Goal: Task Accomplishment & Management: Use online tool/utility

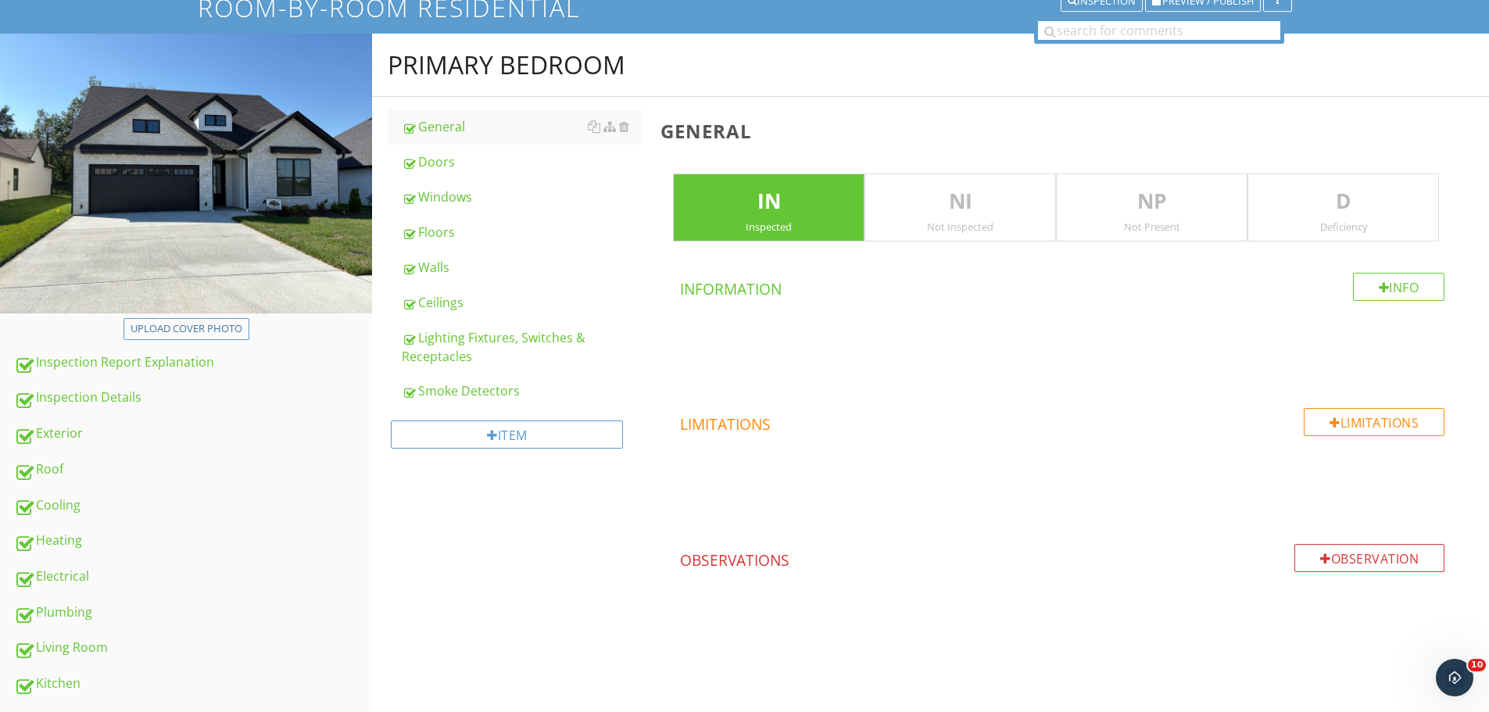
scroll to position [115, 0]
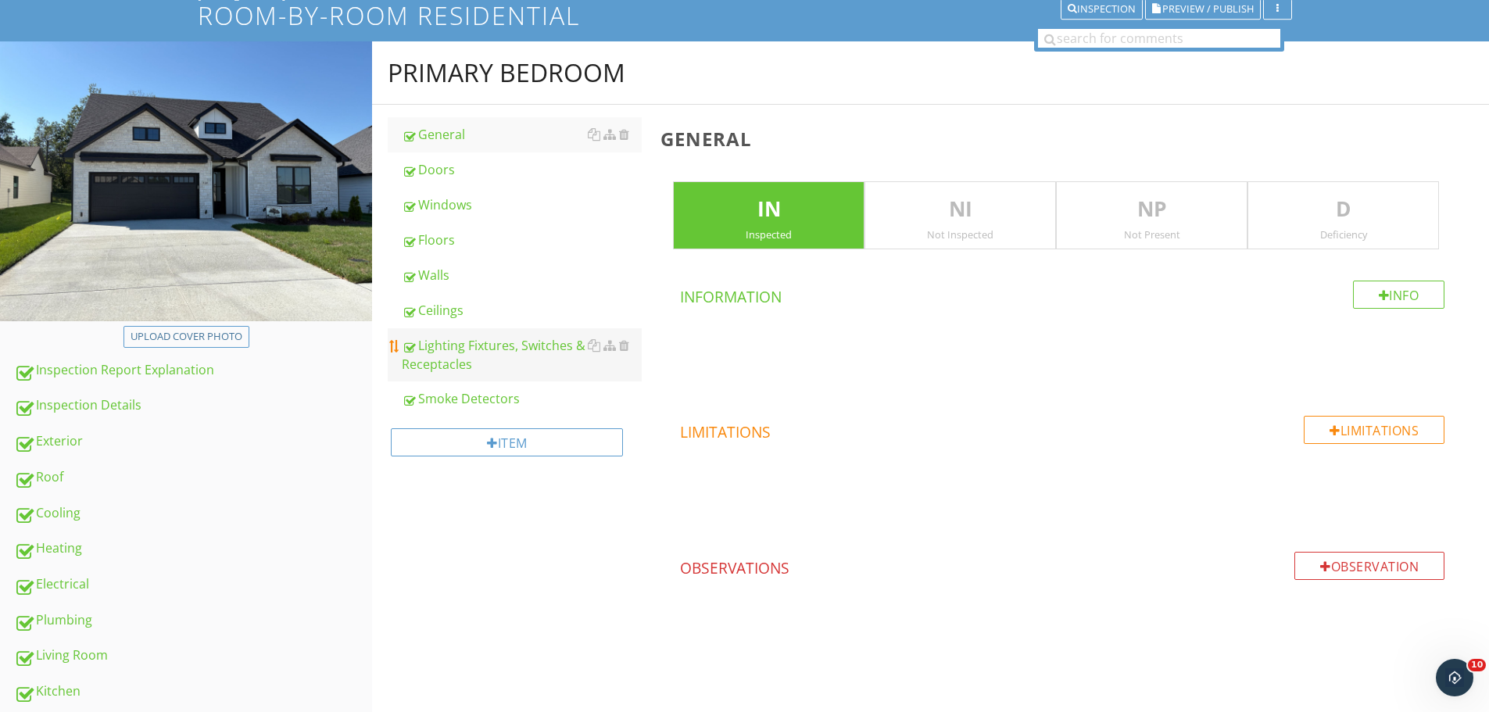
click at [539, 340] on div "Lighting Fixtures, Switches & Receptacles" at bounding box center [522, 355] width 240 height 38
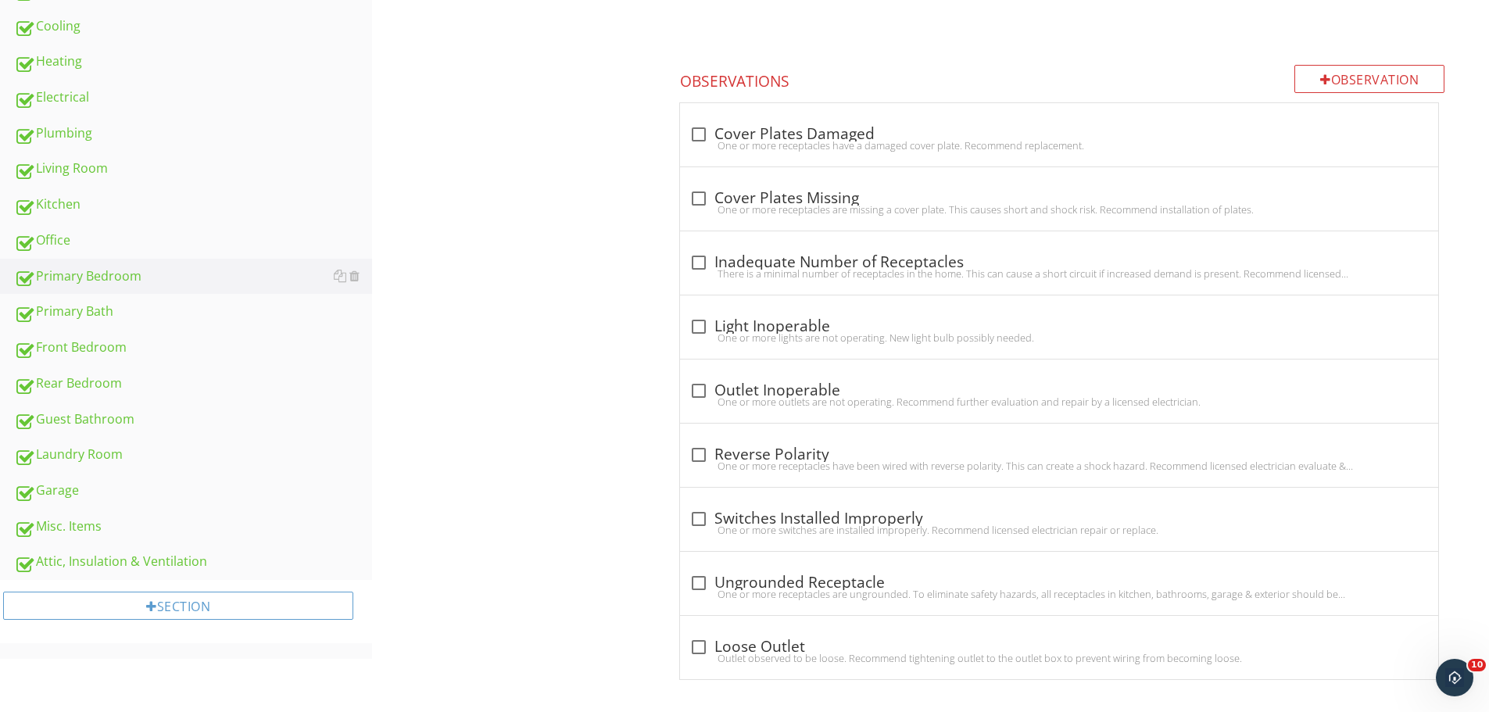
scroll to position [605, 0]
click at [1368, 79] on div "Observation" at bounding box center [1369, 76] width 150 height 28
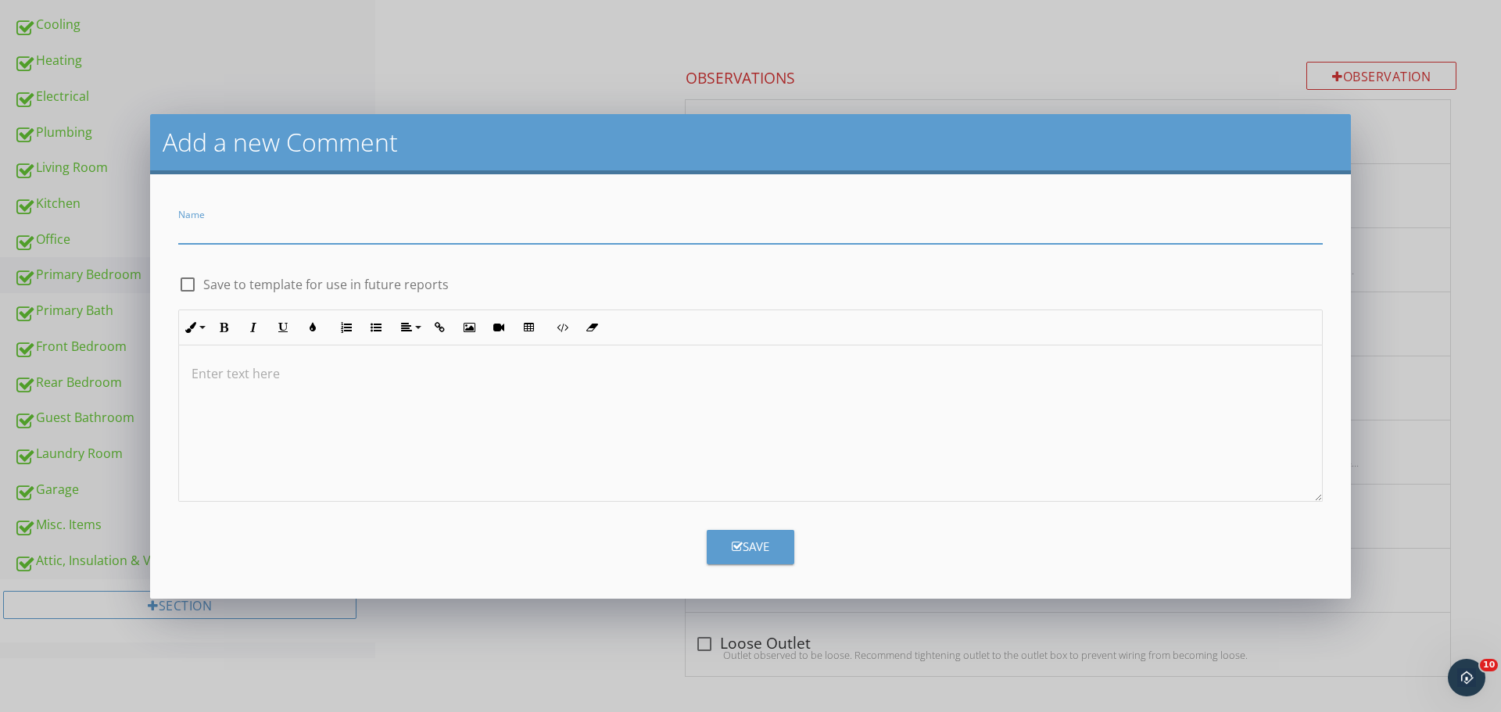
click at [793, 228] on input "Name" at bounding box center [750, 231] width 1144 height 26
type input "Fan Remote - Inoperable"
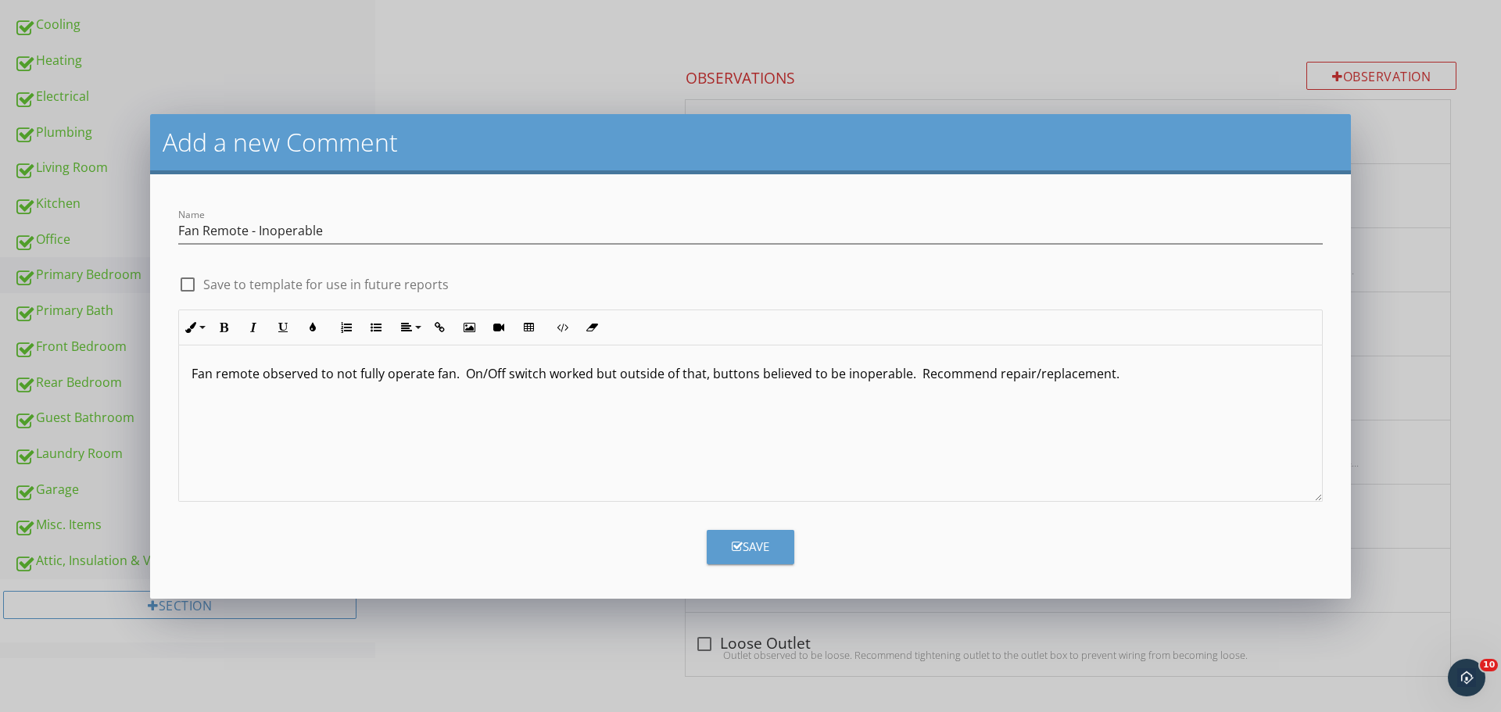
click at [763, 539] on div "Save" at bounding box center [751, 547] width 38 height 18
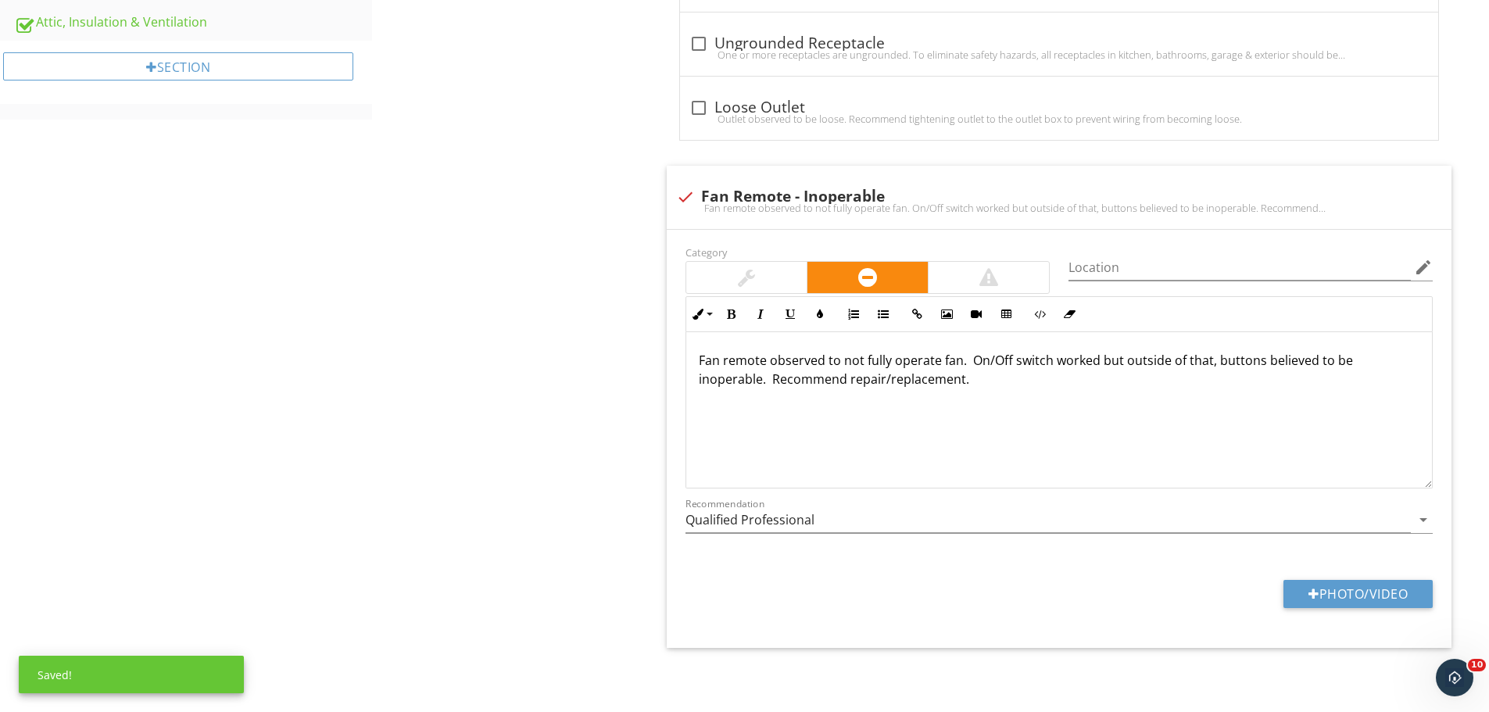
scroll to position [1097, 0]
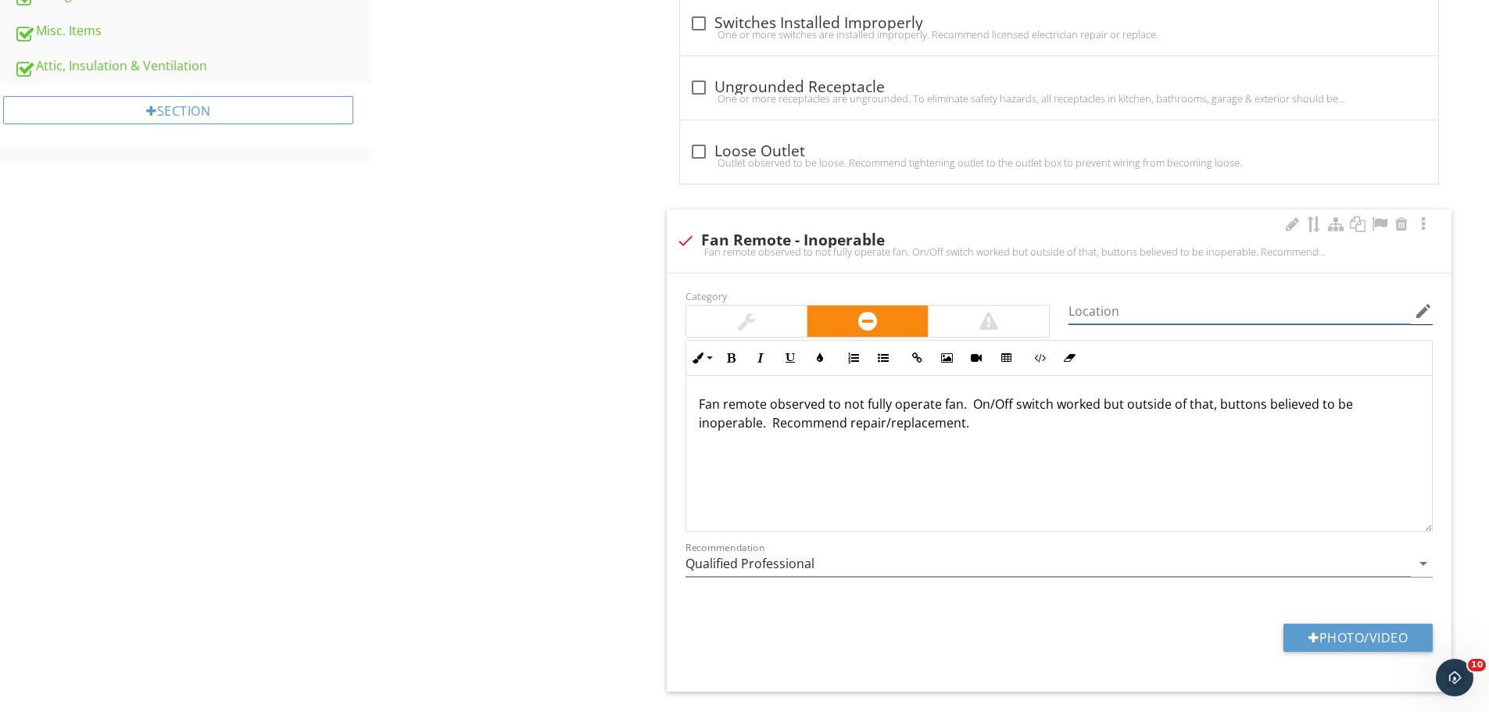
click at [1129, 319] on input "Location" at bounding box center [1240, 312] width 342 height 26
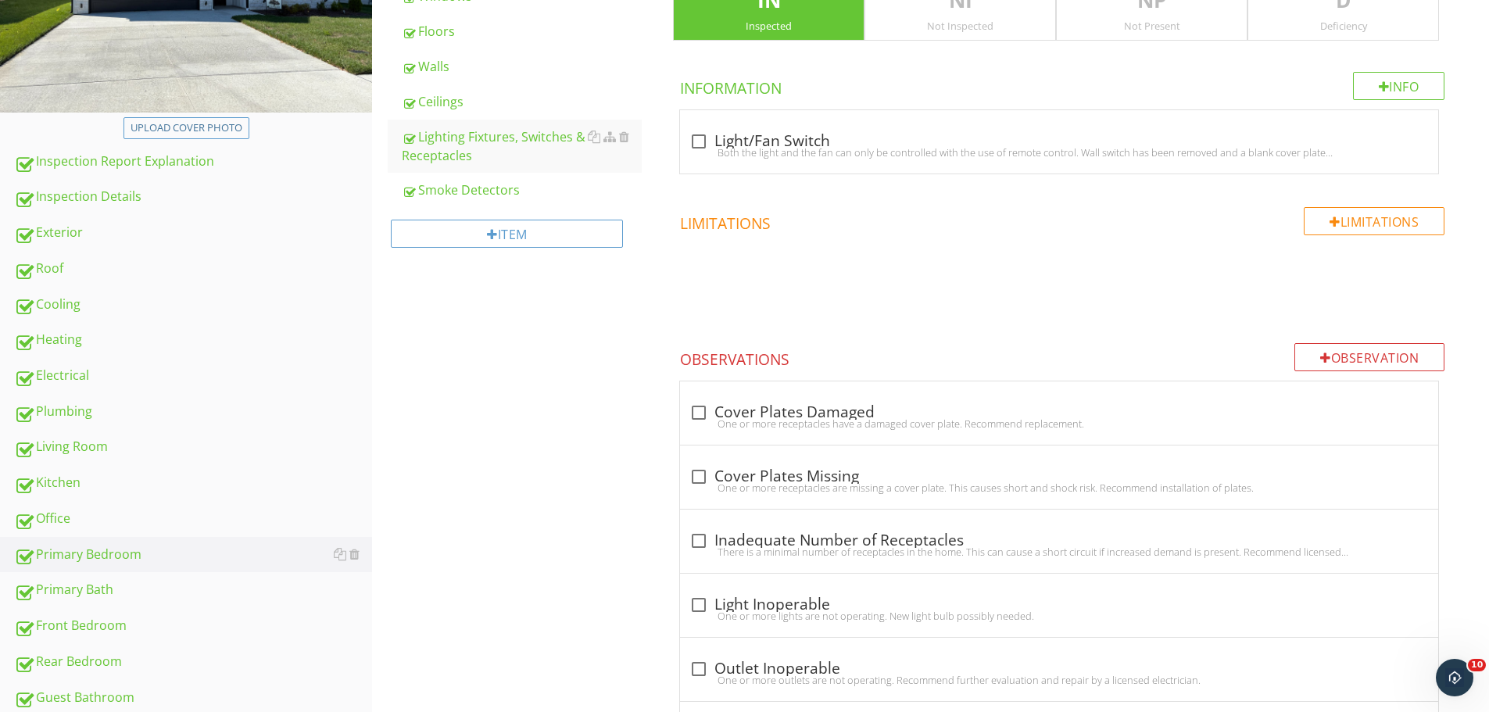
scroll to position [0, 0]
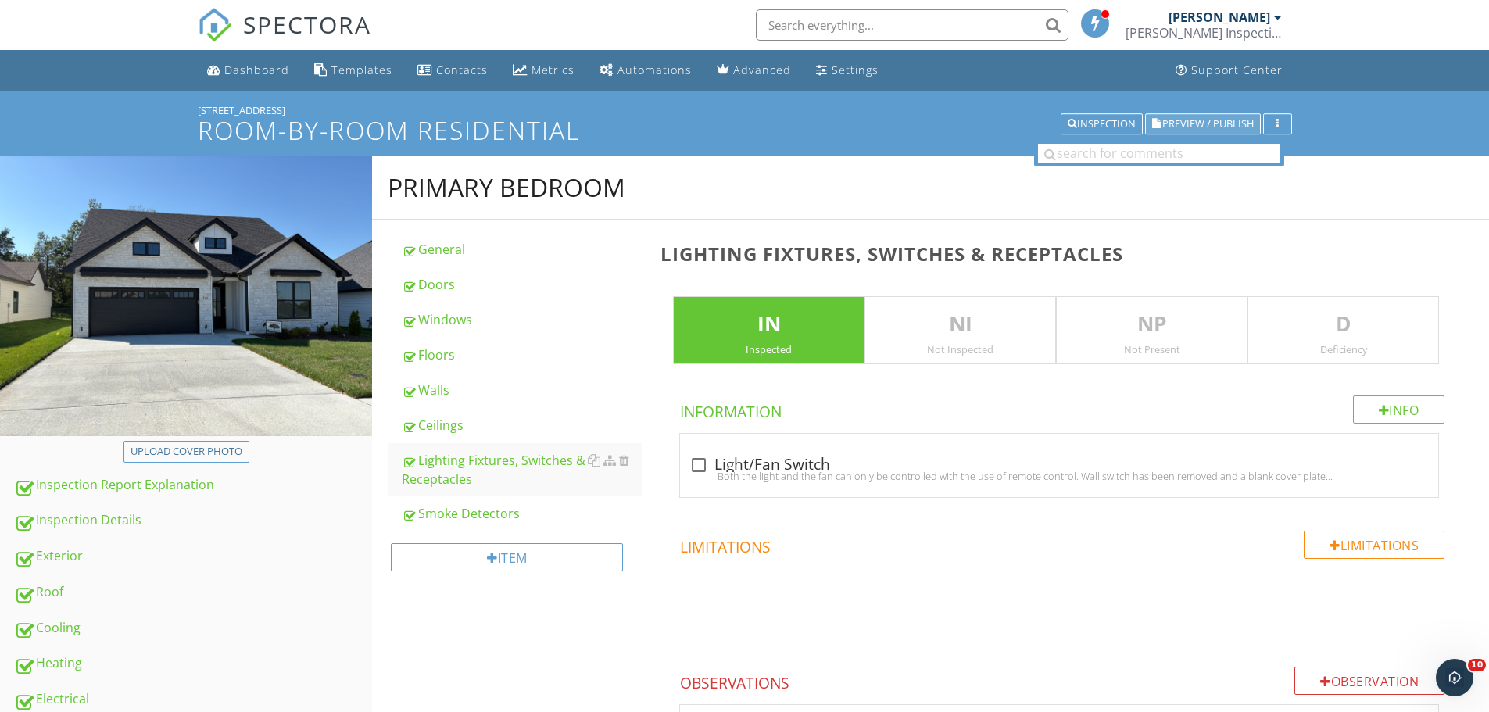
type input "Primary Bedroom"
click at [1220, 121] on span "Preview / Publish" at bounding box center [1207, 124] width 91 height 10
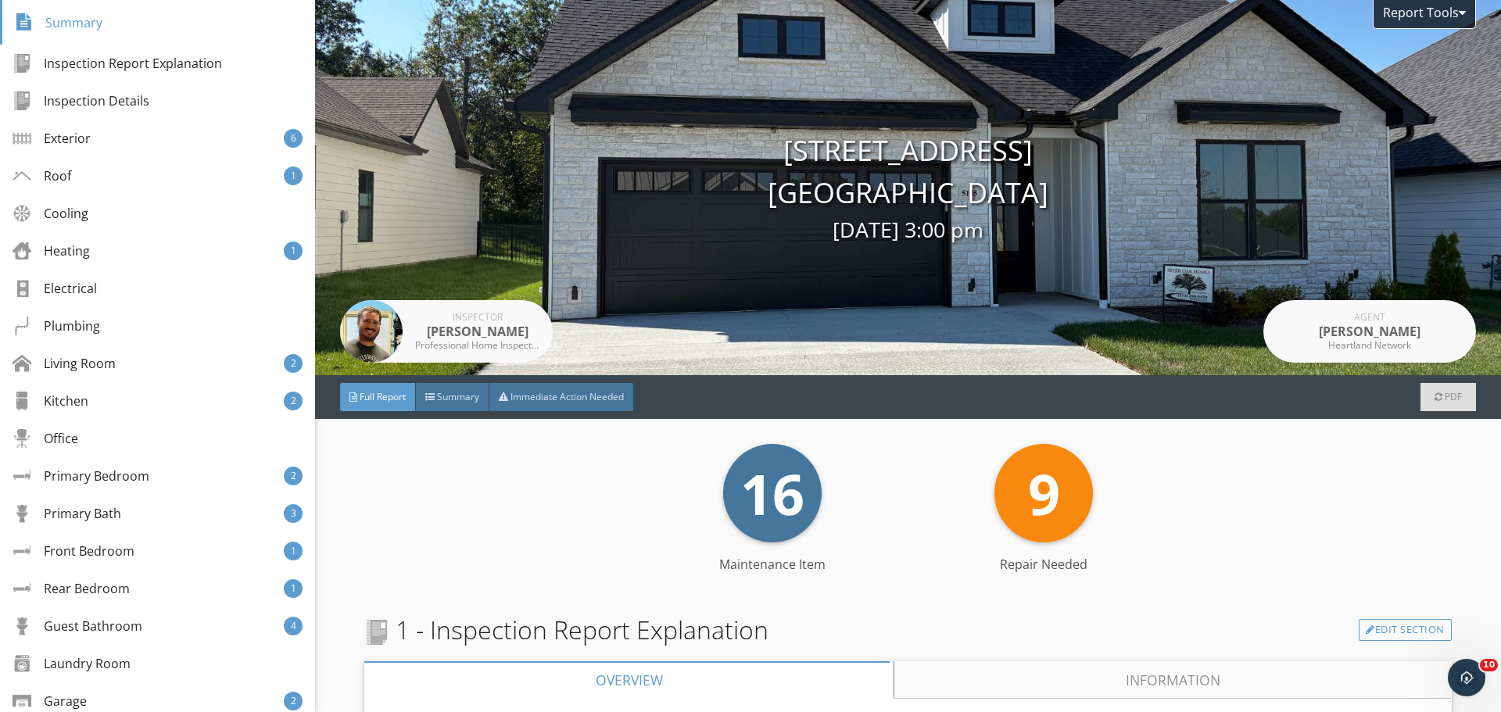
scroll to position [224, 0]
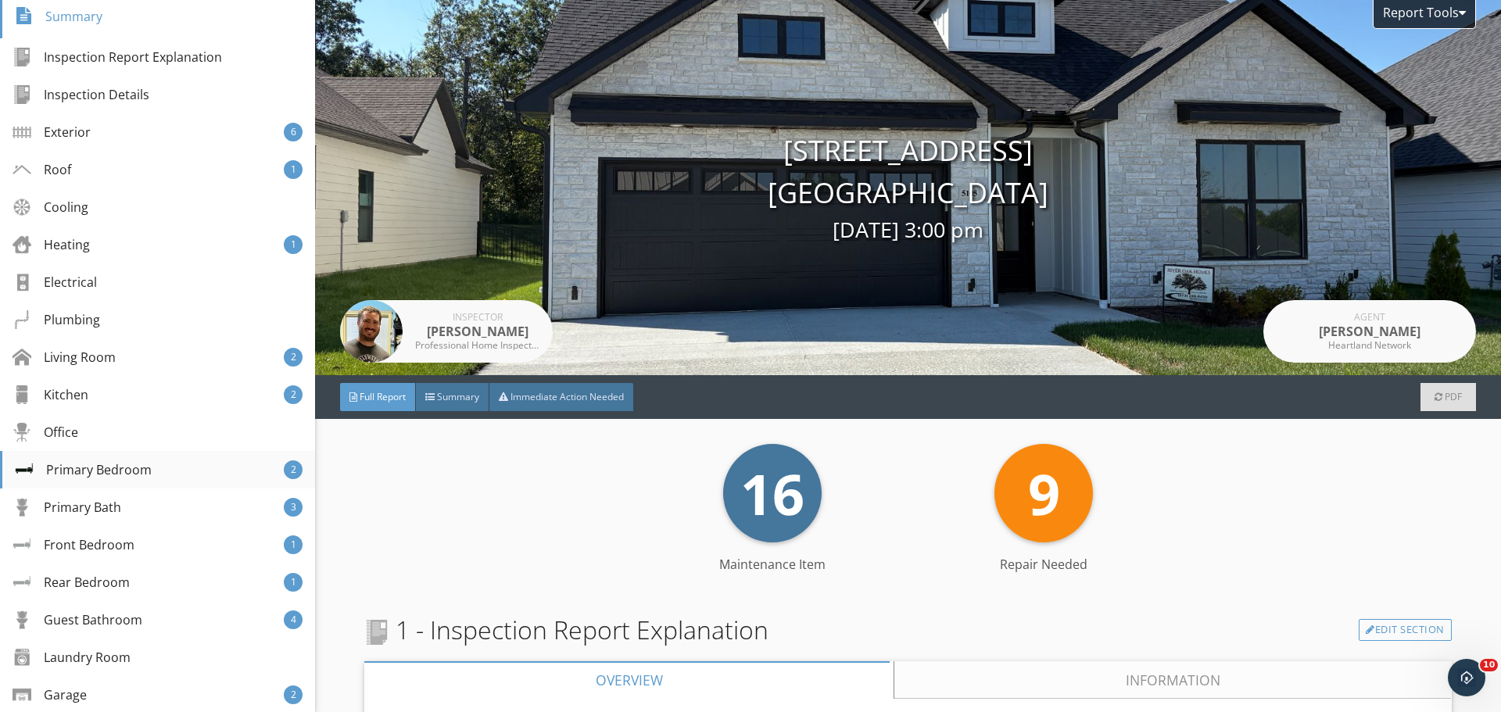
click at [134, 479] on div "Primary Bedroom" at bounding box center [83, 469] width 137 height 19
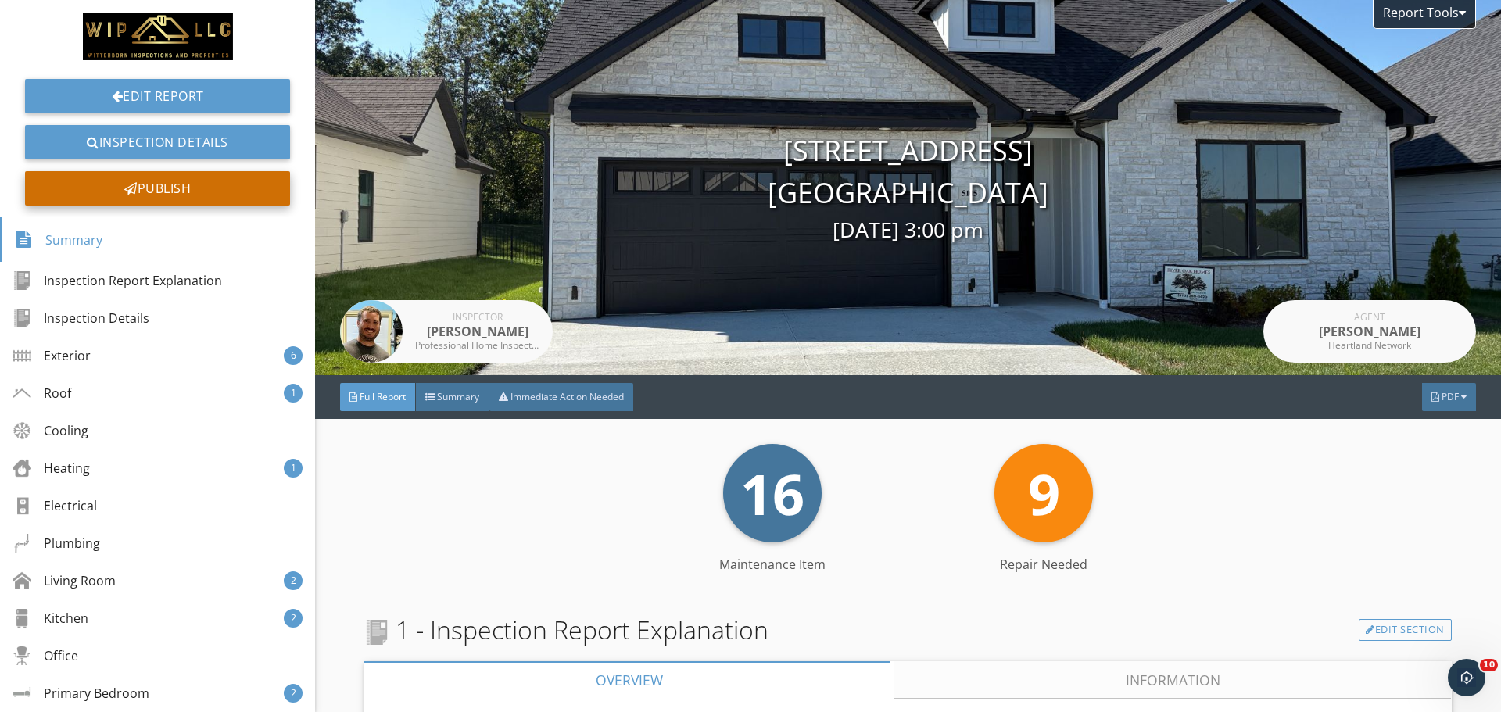
click at [122, 178] on div "Publish" at bounding box center [157, 188] width 265 height 34
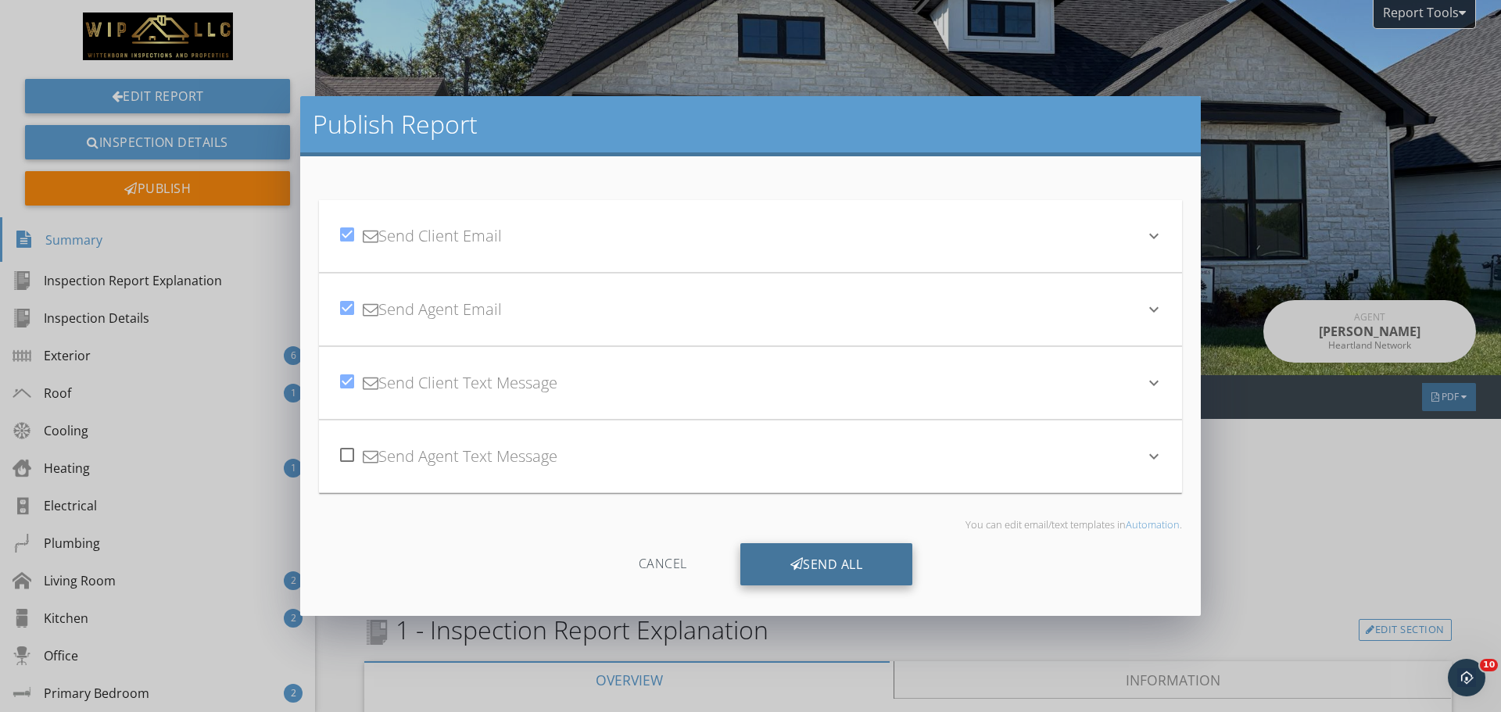
click at [810, 567] on div "Send All" at bounding box center [826, 564] width 173 height 42
